Goal: Task Accomplishment & Management: Manage account settings

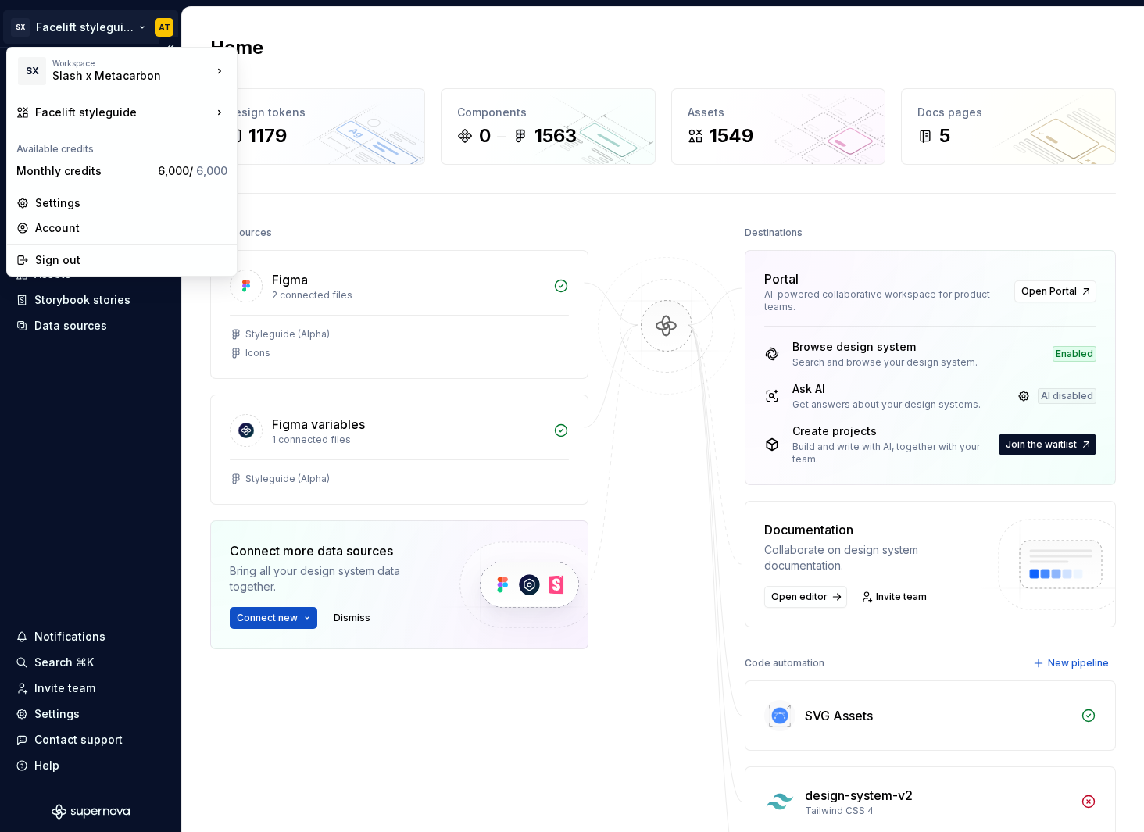
click at [113, 36] on html "SX Facelift styleguide AT Home Documentation Analytics Code automation Design s…" at bounding box center [572, 416] width 1144 height 832
click at [106, 227] on div "Account" at bounding box center [131, 228] width 192 height 16
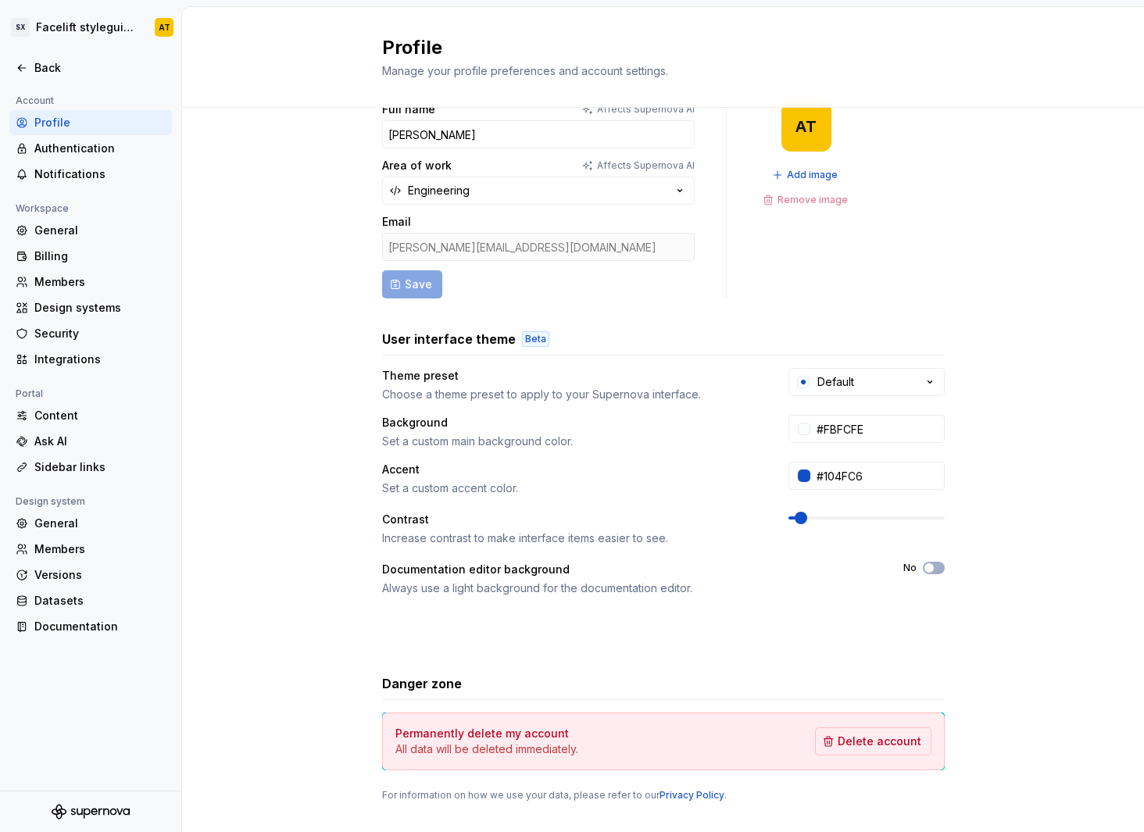
scroll to position [46, 0]
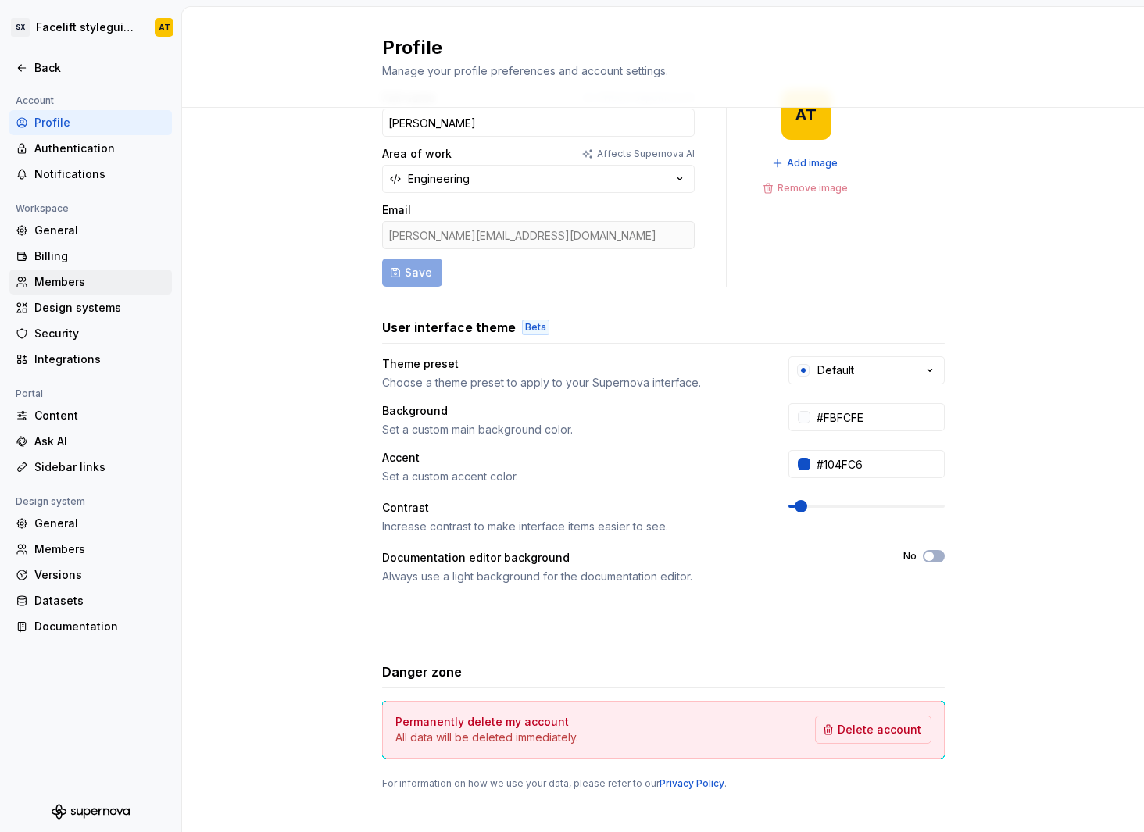
click at [96, 278] on div "Members" at bounding box center [99, 282] width 131 height 16
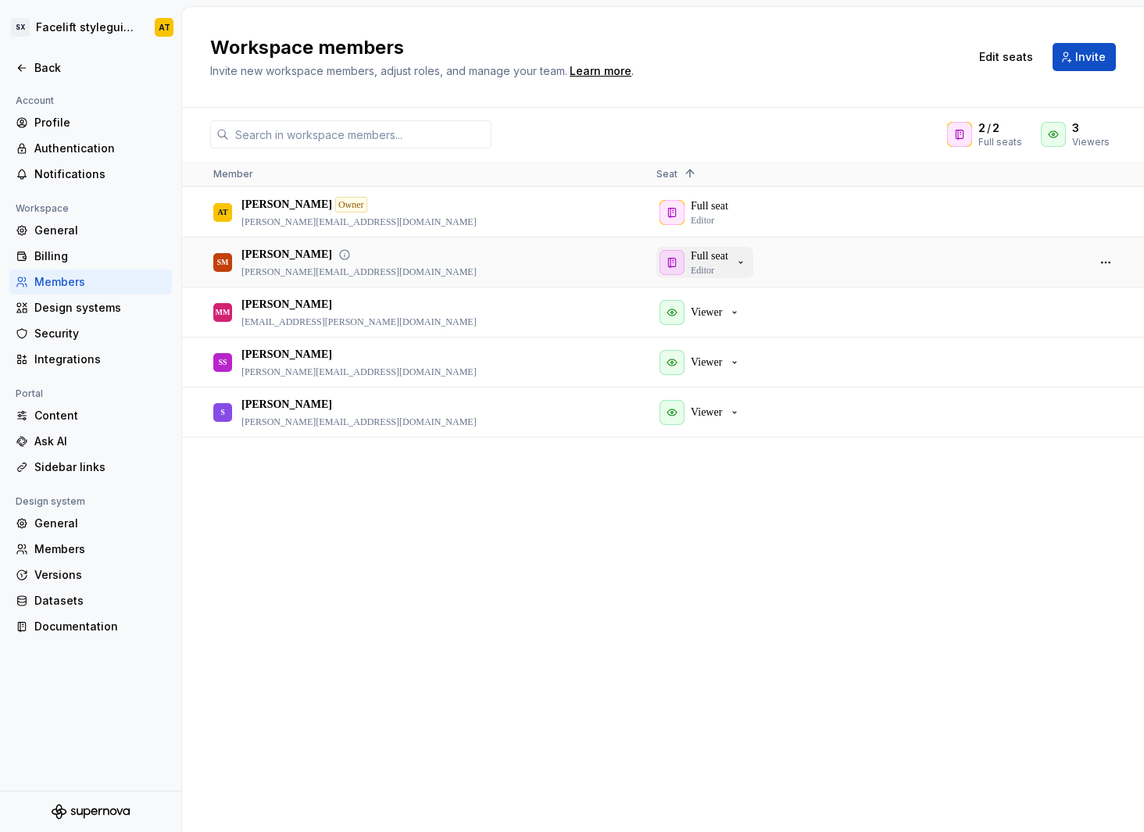
click at [741, 264] on icon "button" at bounding box center [740, 262] width 13 height 13
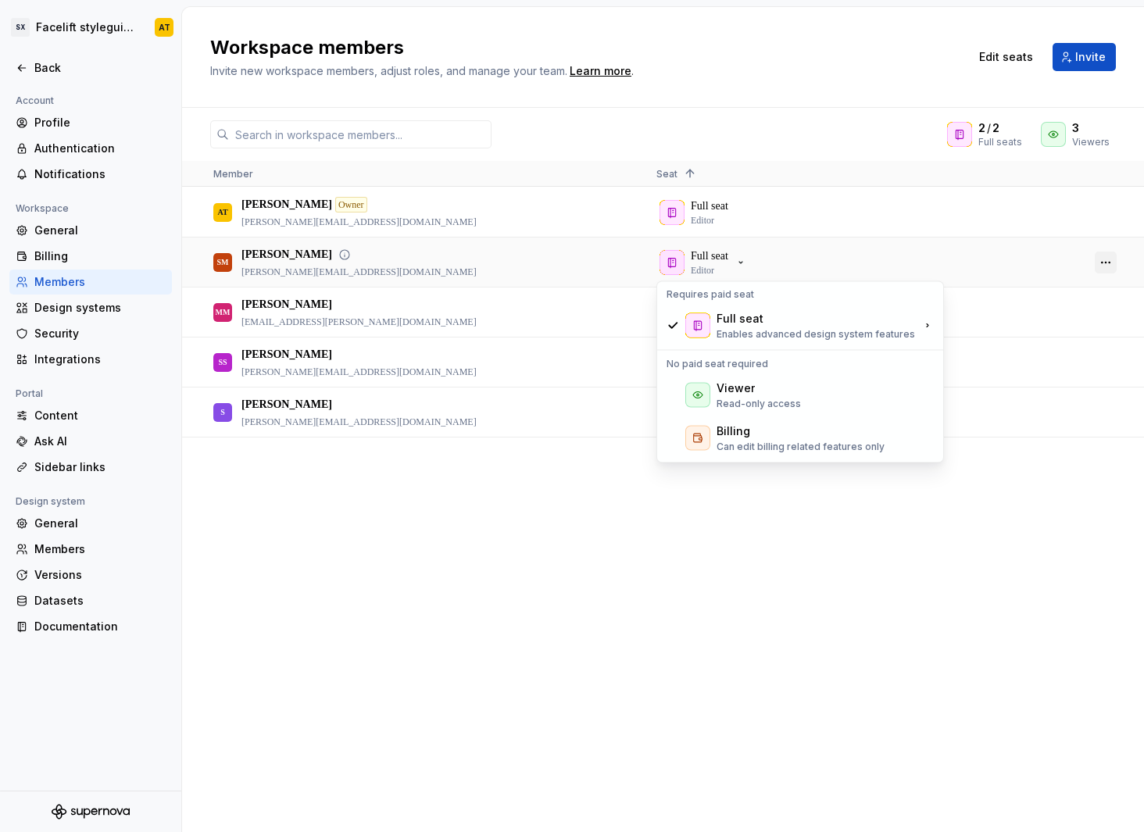
click at [1099, 265] on button "button" at bounding box center [1106, 263] width 22 height 22
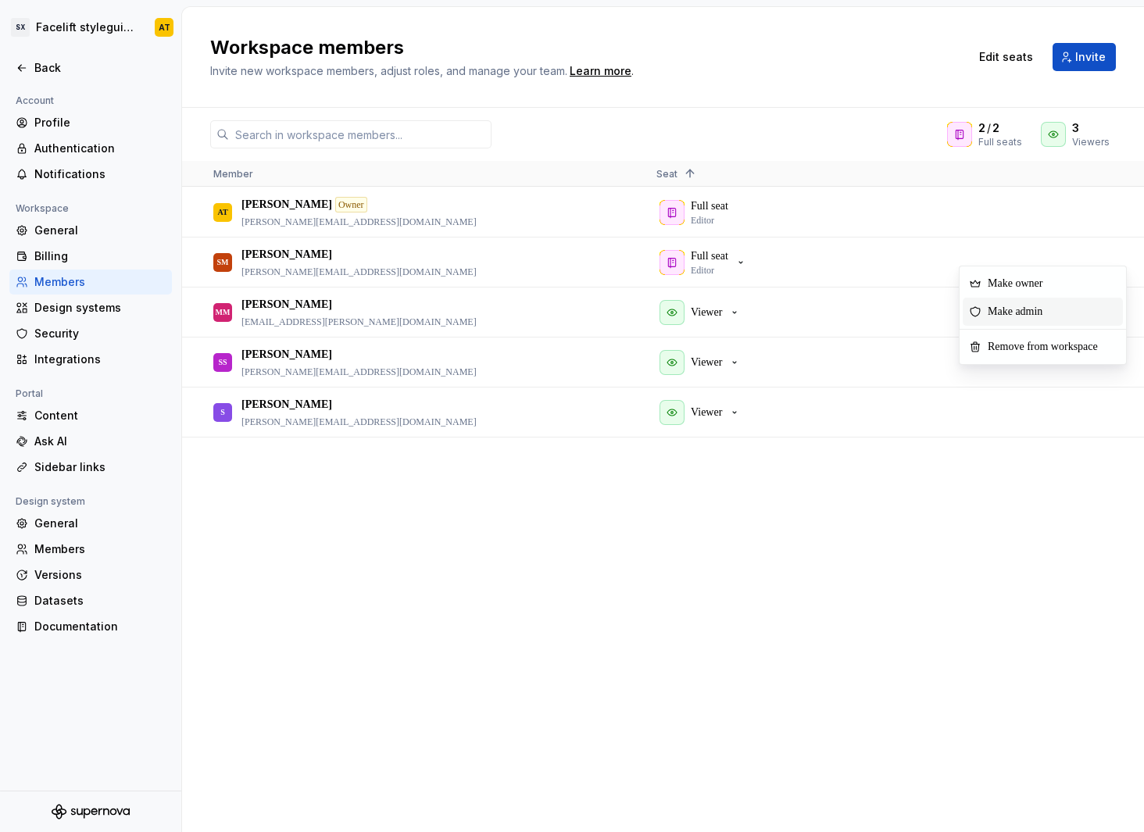
click at [1030, 312] on span "Make admin" at bounding box center [1017, 312] width 73 height 28
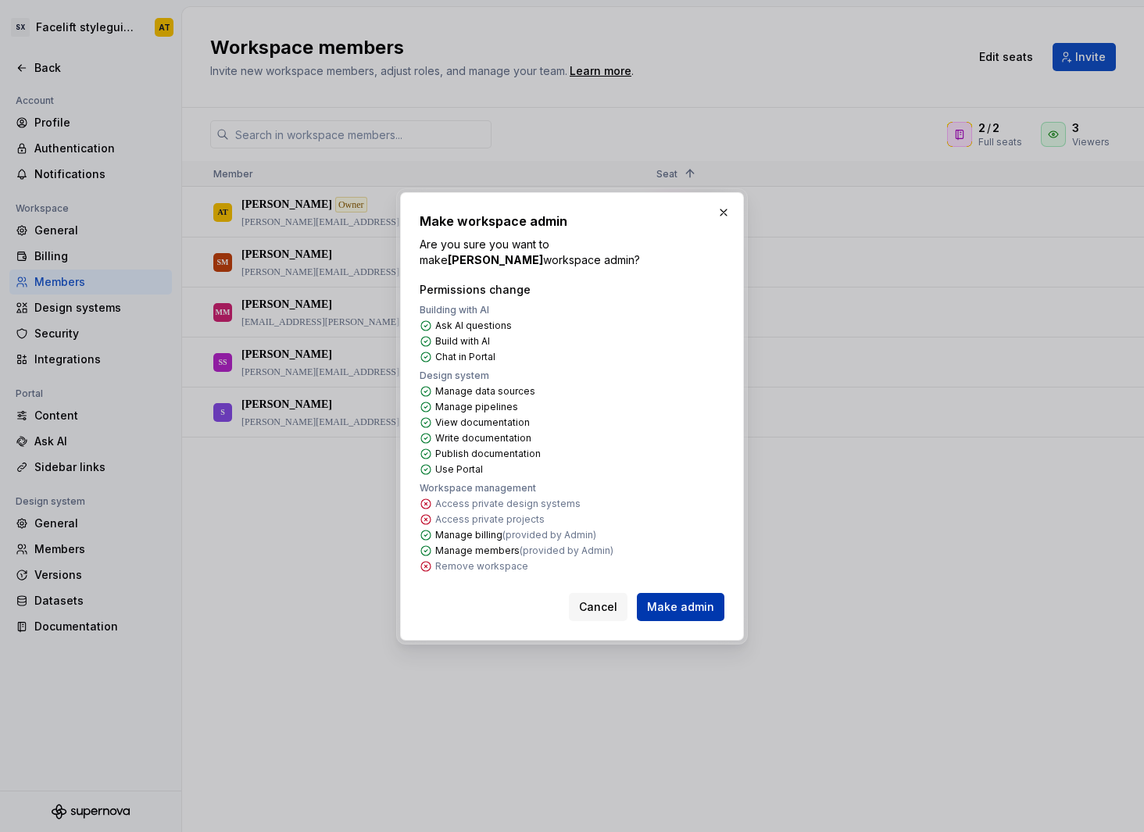
click at [670, 608] on span "Make admin" at bounding box center [680, 607] width 67 height 16
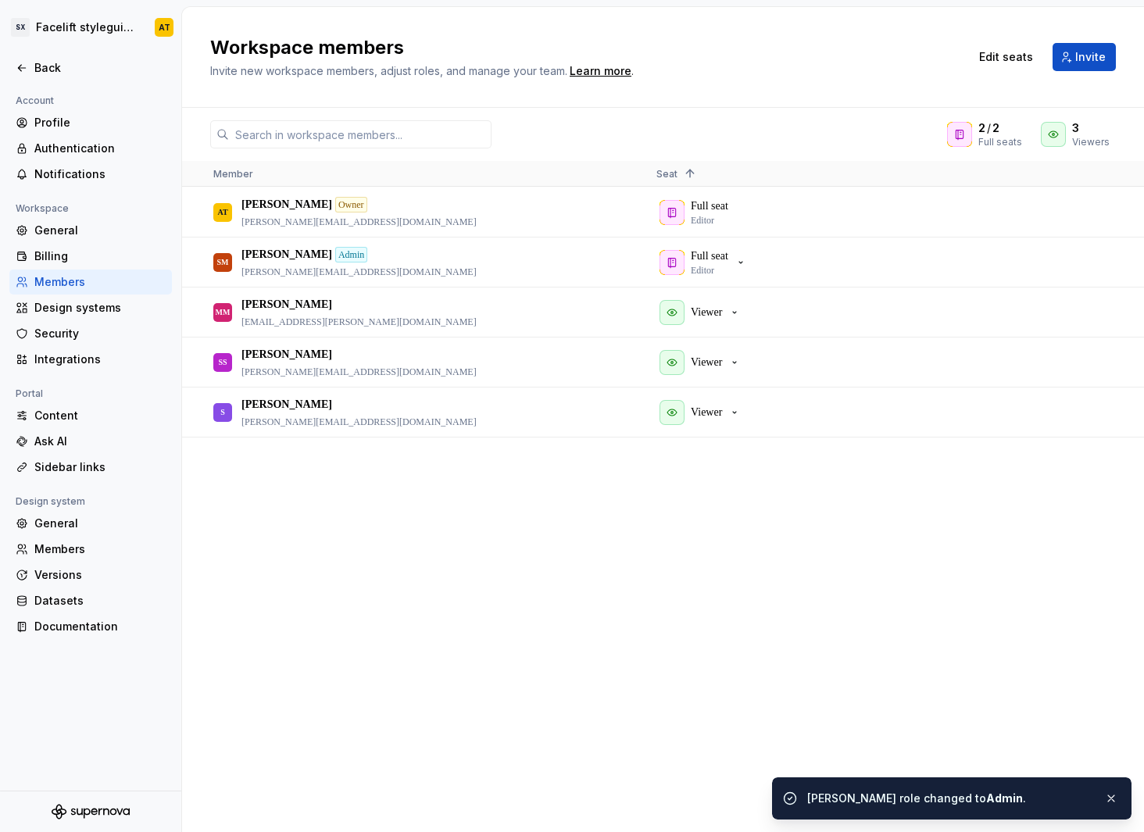
click at [507, 676] on div "AT [PERSON_NAME] Owner [PERSON_NAME][EMAIL_ADDRESS][DOMAIN_NAME] Full seat Edit…" at bounding box center [663, 510] width 962 height 644
